Goal: Register for event/course

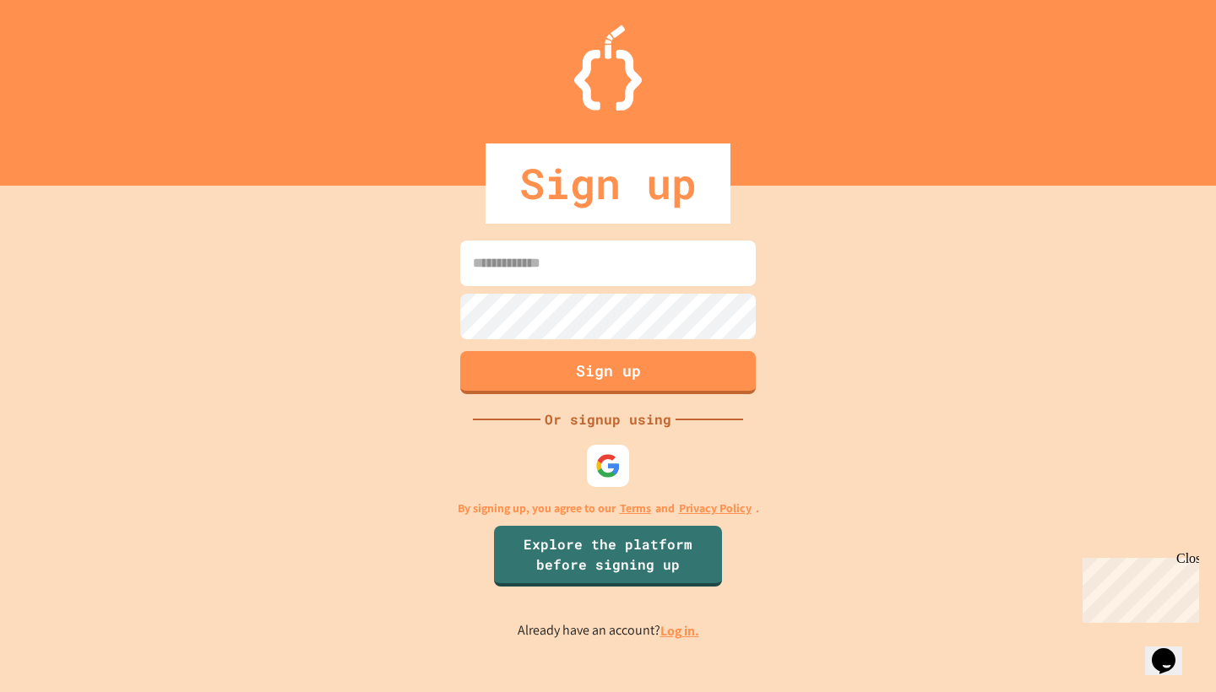
click at [673, 263] on input at bounding box center [607, 264] width 295 height 46
click at [616, 469] on img at bounding box center [608, 467] width 28 height 28
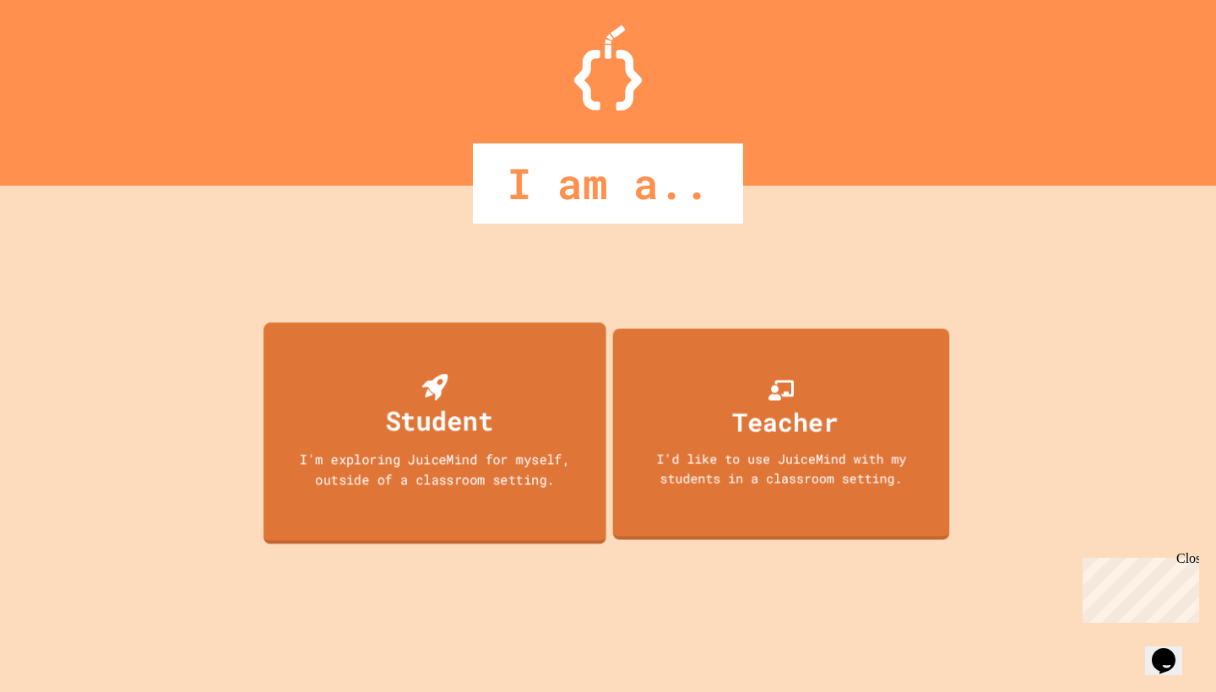
click at [442, 420] on div "Student" at bounding box center [439, 421] width 108 height 40
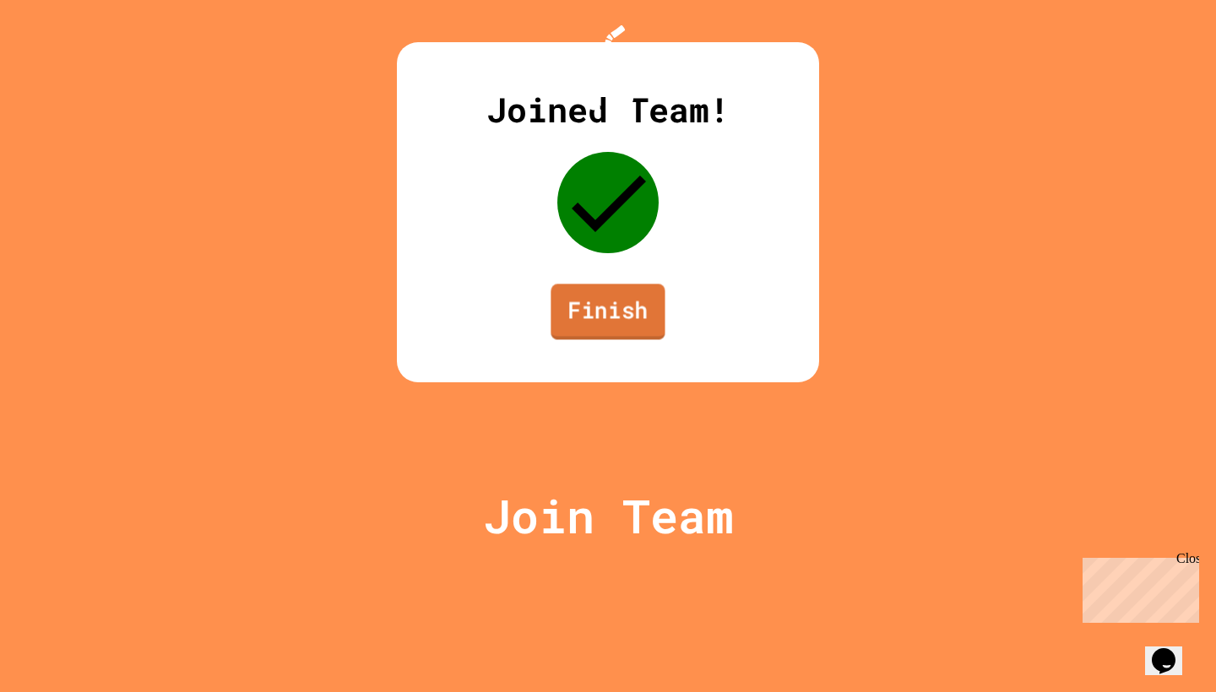
click at [624, 339] on link "Finish" at bounding box center [607, 312] width 114 height 56
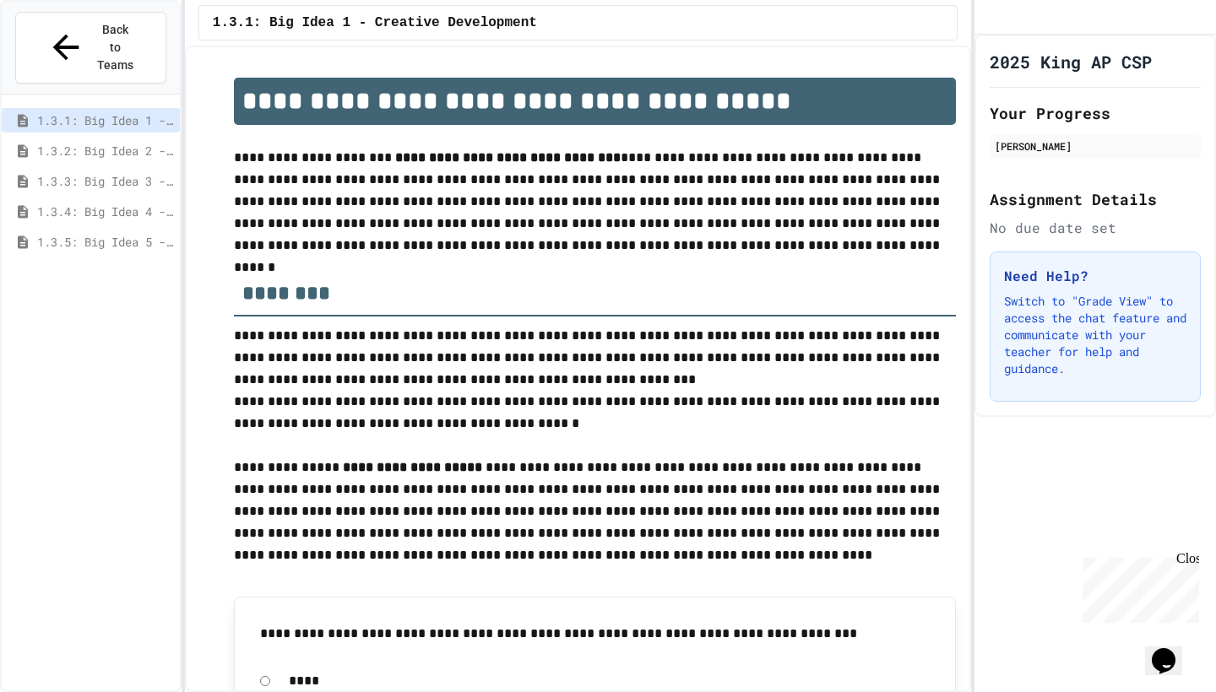
click at [164, 142] on span "1.3.2: Big Idea 2 - Data" at bounding box center [105, 151] width 136 height 18
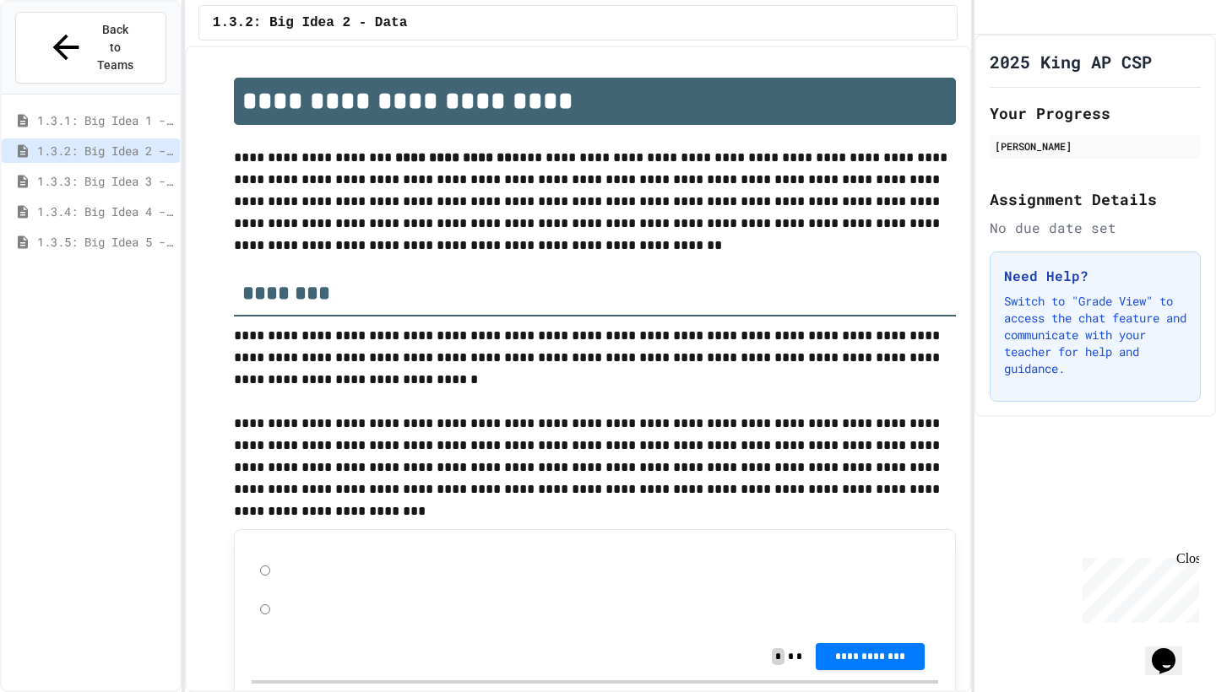
scroll to position [47, 0]
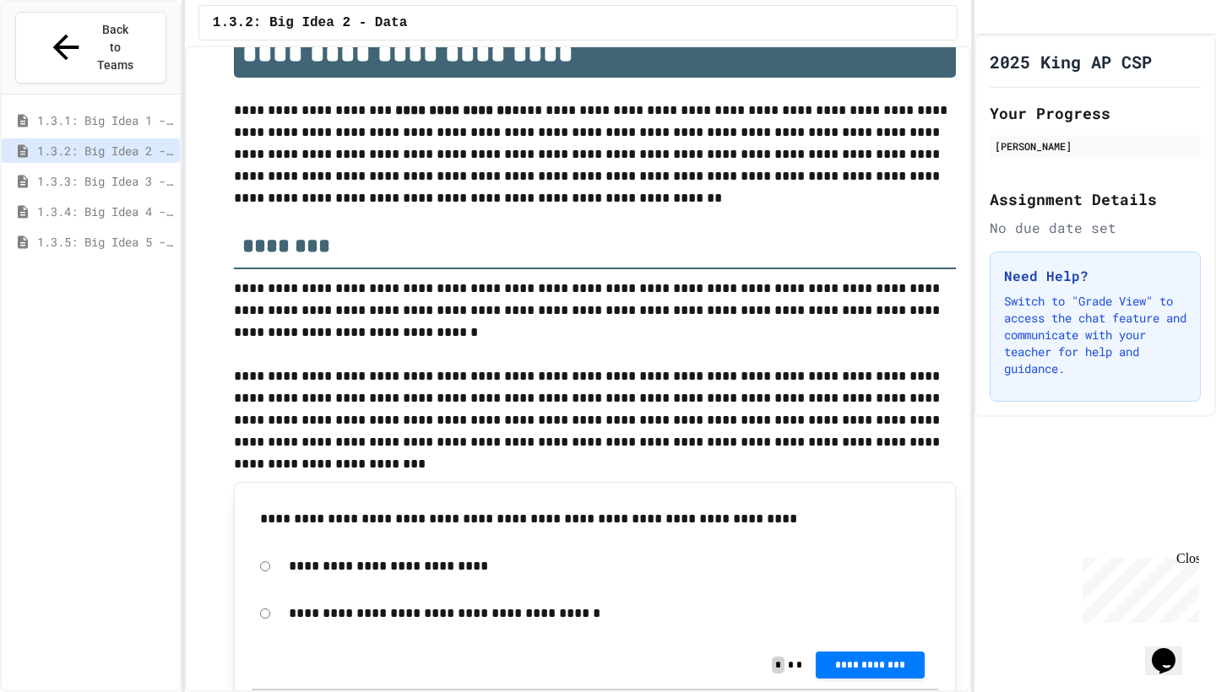
click at [140, 172] on span "1.3.3: Big Idea 3 - Algorithms and Programming" at bounding box center [105, 181] width 136 height 18
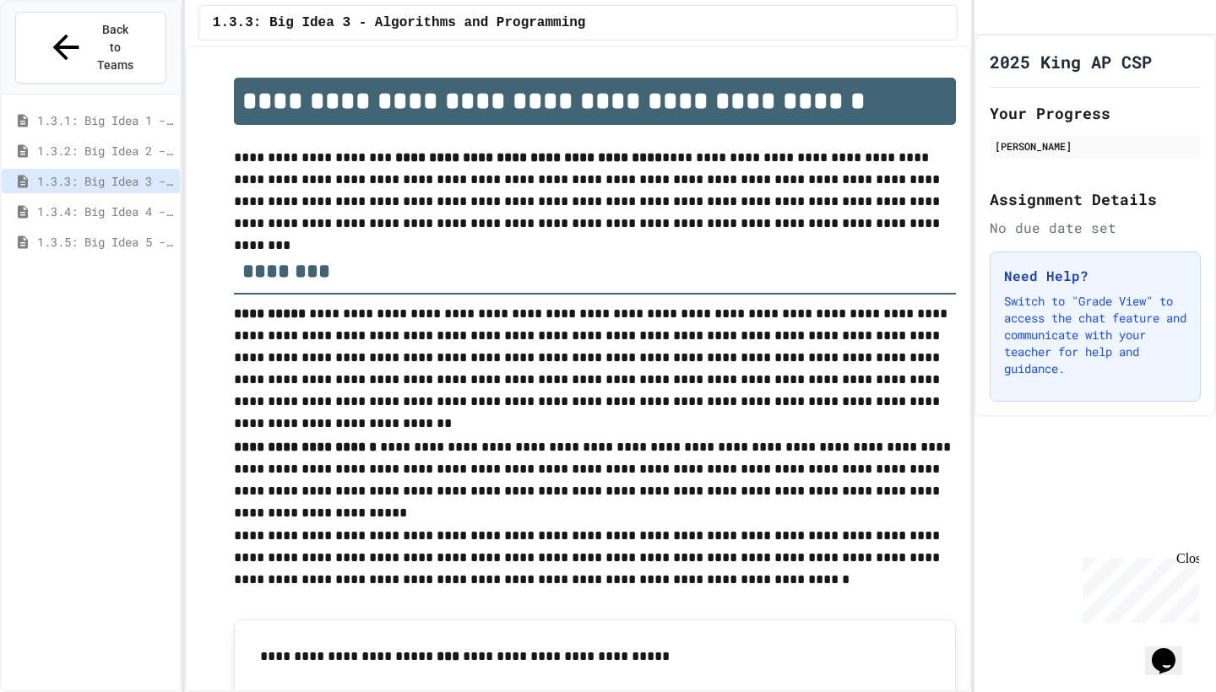
scroll to position [47, 0]
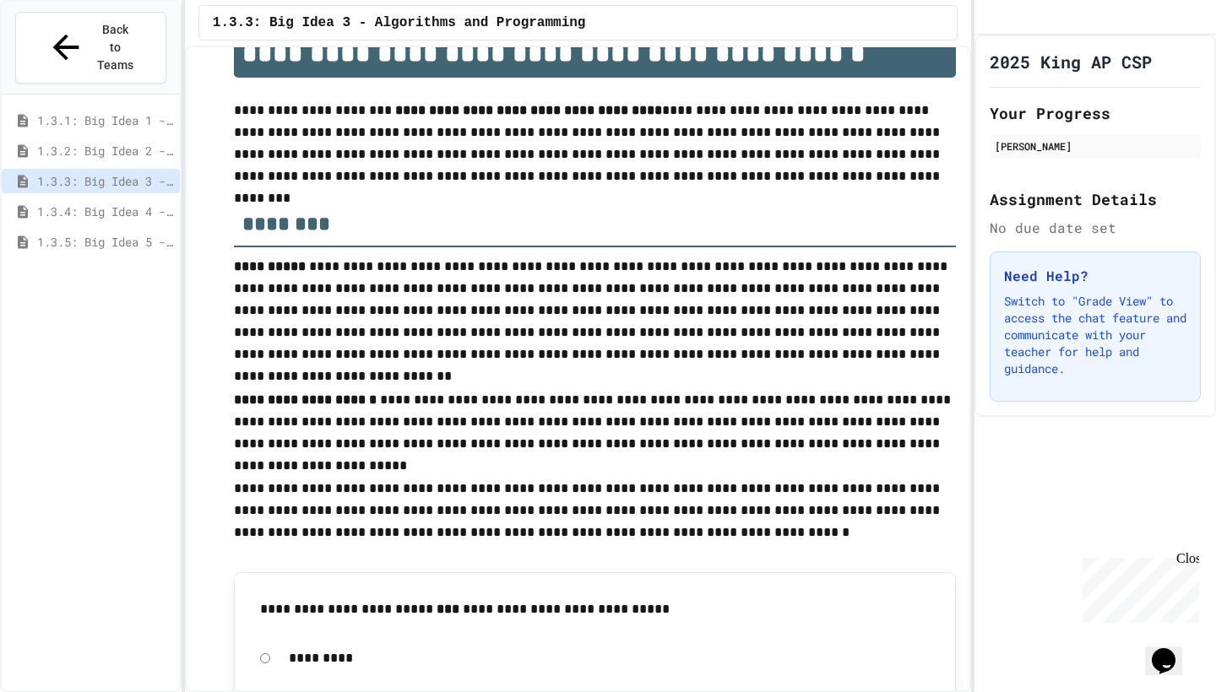
click at [144, 203] on span "1.3.4: Big Idea 4 - Computing Systems and Networks" at bounding box center [105, 212] width 136 height 18
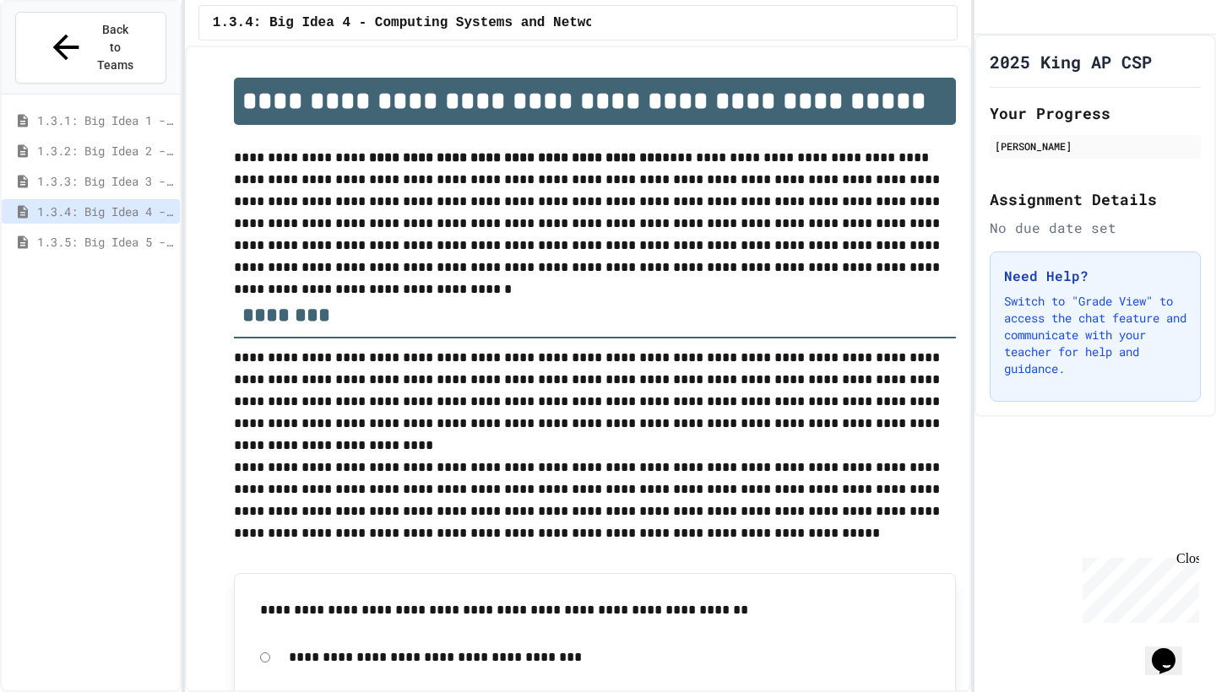
scroll to position [47, 0]
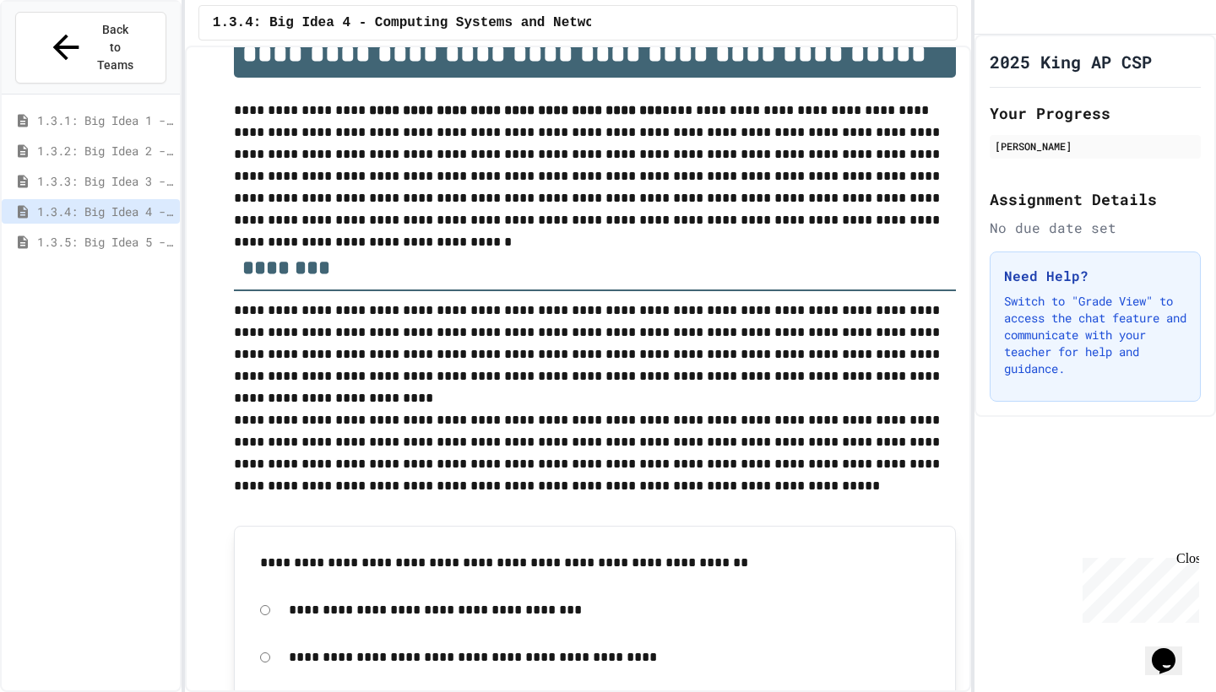
click at [108, 108] on div "1.3.1: Big Idea 1 - Creative Development" at bounding box center [91, 120] width 178 height 24
